Goal: Task Accomplishment & Management: Manage account settings

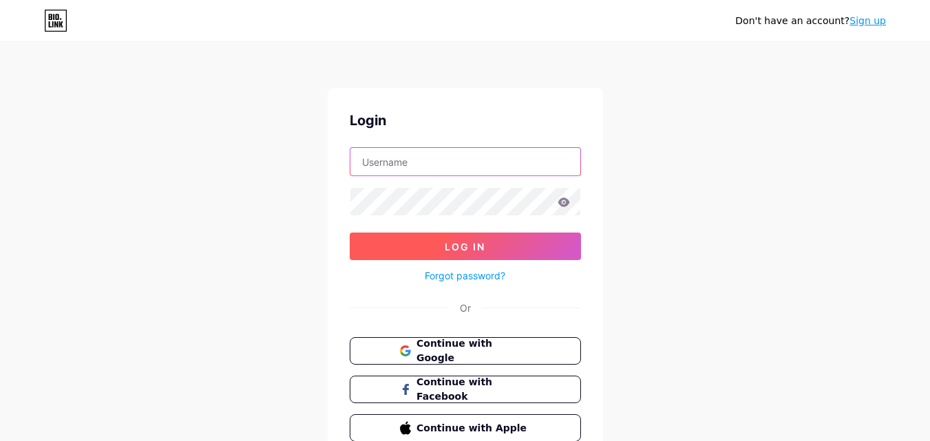
type input "[EMAIL_ADDRESS][DOMAIN_NAME]"
click at [411, 242] on button "Log In" at bounding box center [465, 247] width 231 height 28
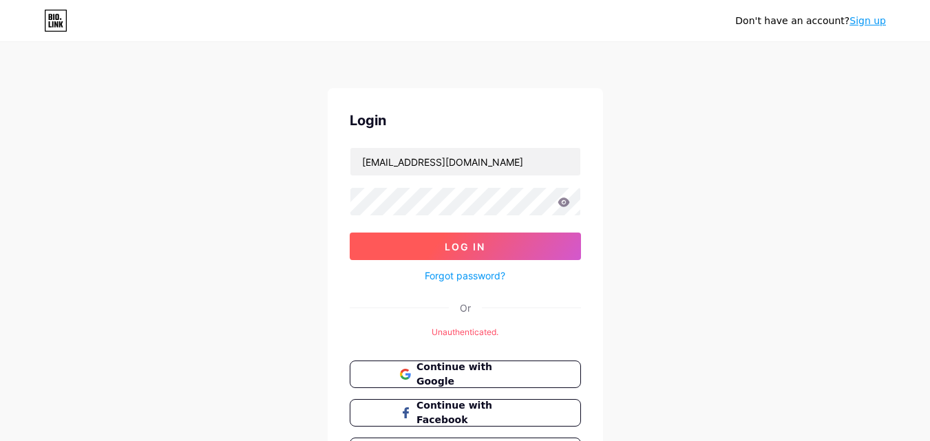
click at [412, 250] on button "Log In" at bounding box center [465, 247] width 231 height 28
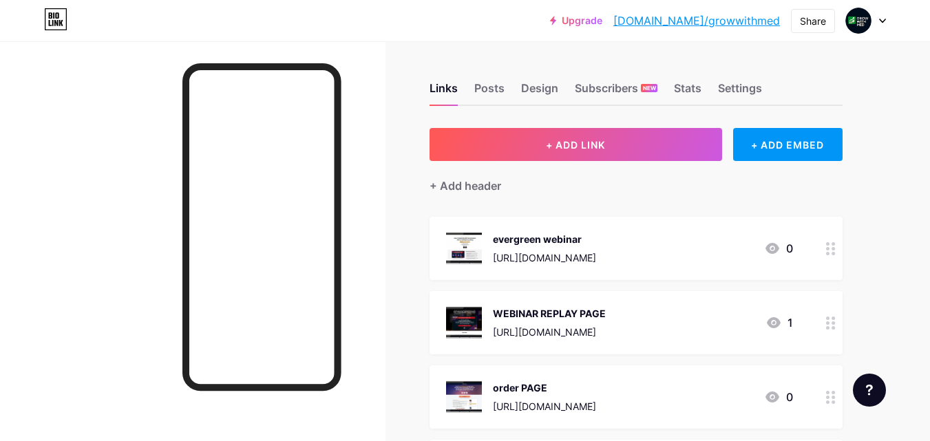
click at [741, 17] on link "[DOMAIN_NAME]/growwithmed" at bounding box center [696, 20] width 167 height 17
